Goal: Check status

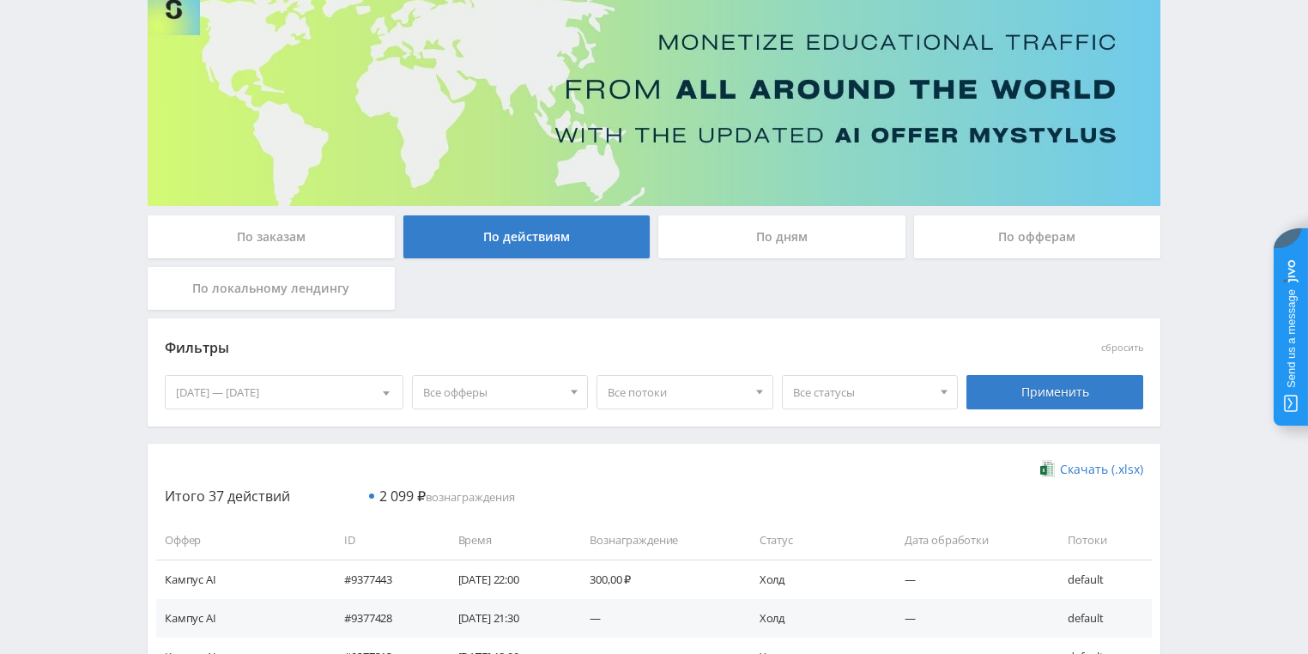
scroll to position [137, 0]
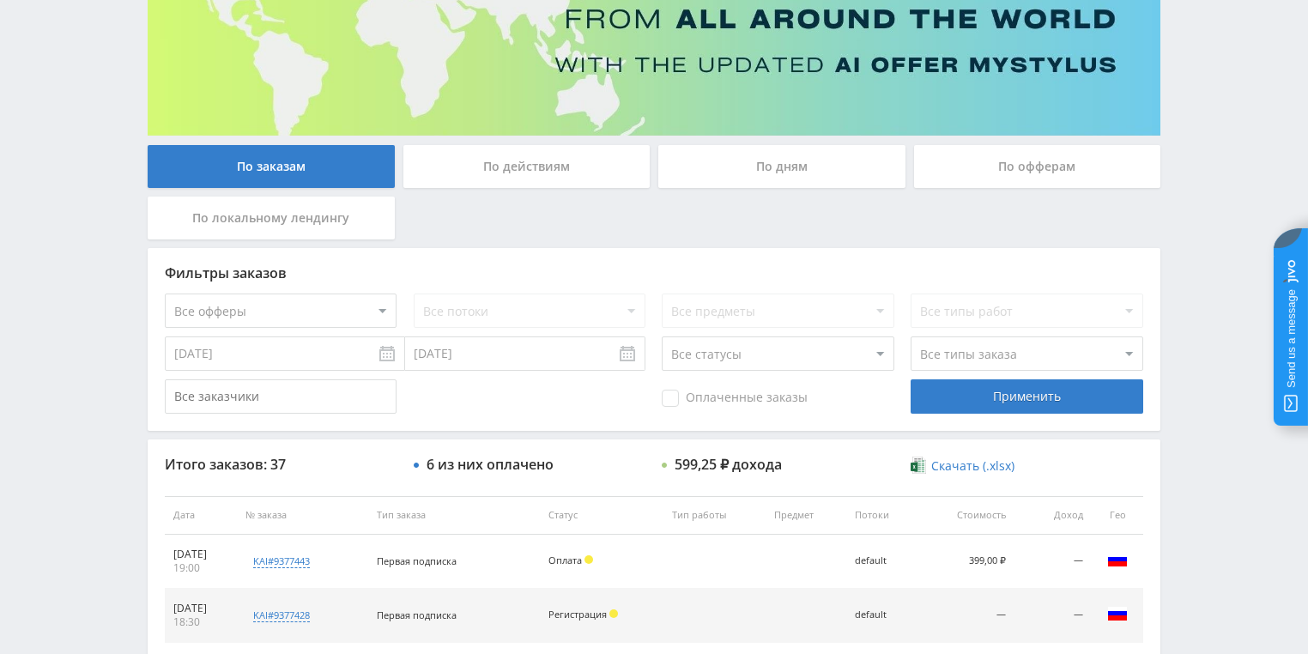
click at [520, 165] on div "По действиям" at bounding box center [526, 166] width 247 height 43
click at [0, 0] on input "По действиям" at bounding box center [0, 0] width 0 height 0
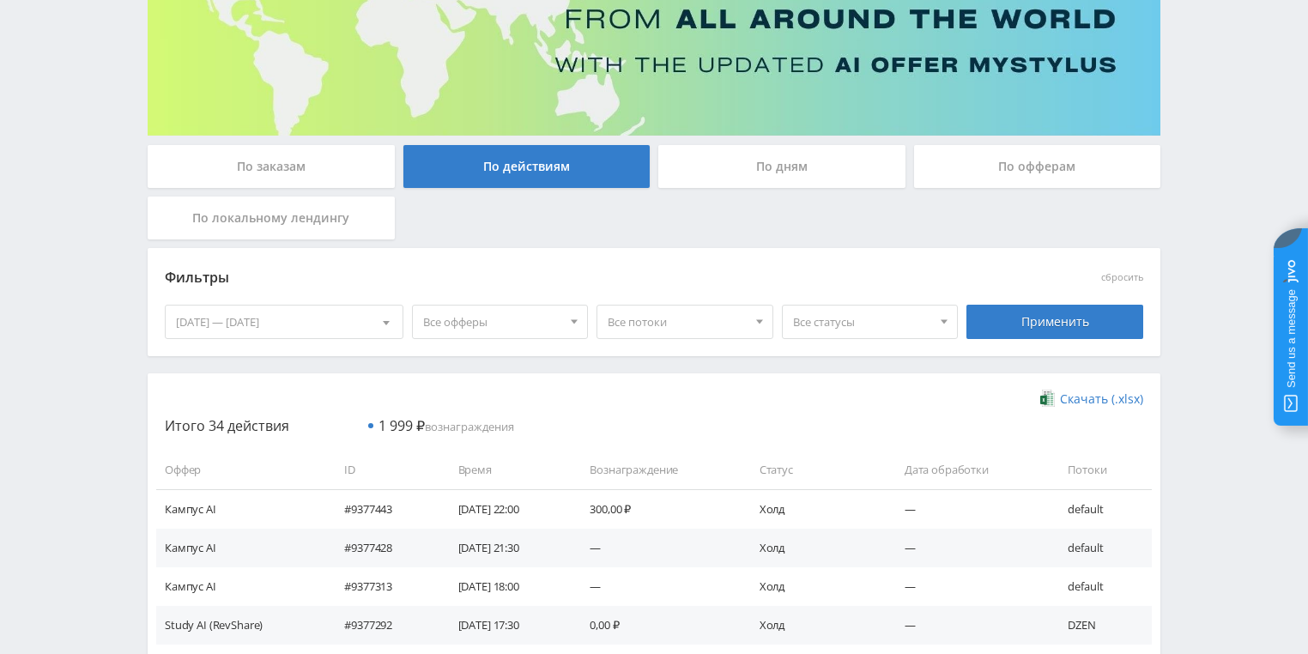
click at [788, 160] on div "По дням" at bounding box center [781, 166] width 247 height 43
click at [0, 0] on input "По дням" at bounding box center [0, 0] width 0 height 0
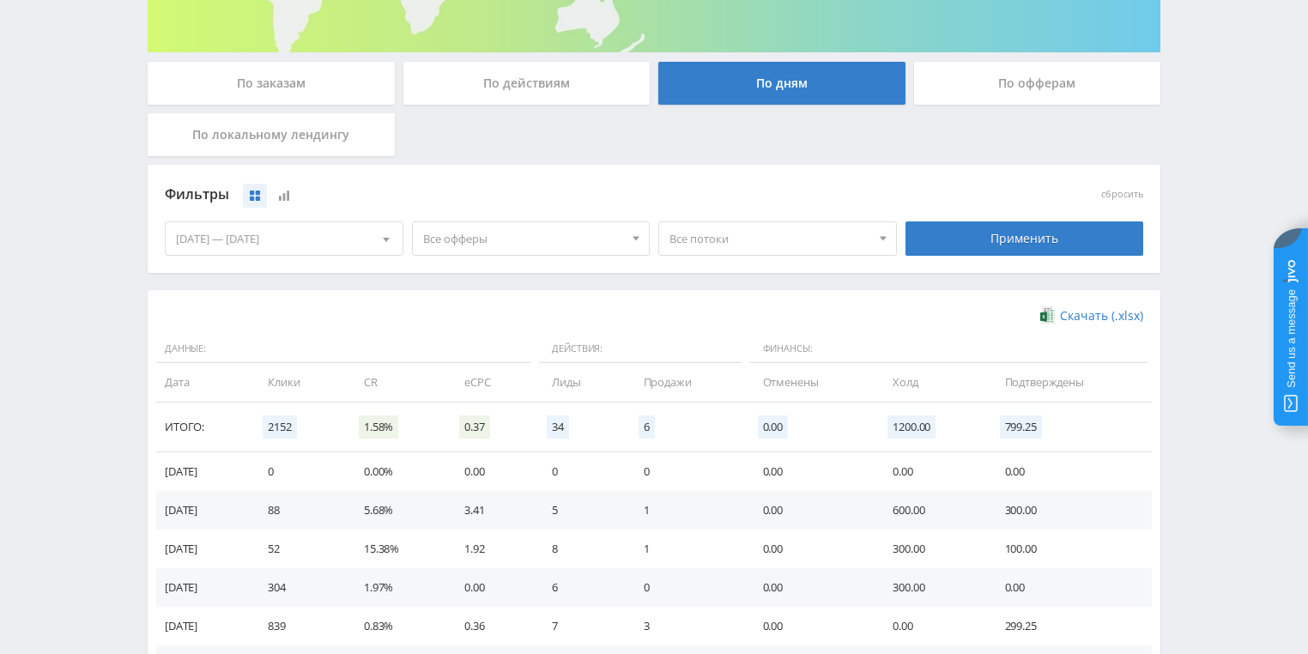
scroll to position [343, 0]
